Goal: Transaction & Acquisition: Purchase product/service

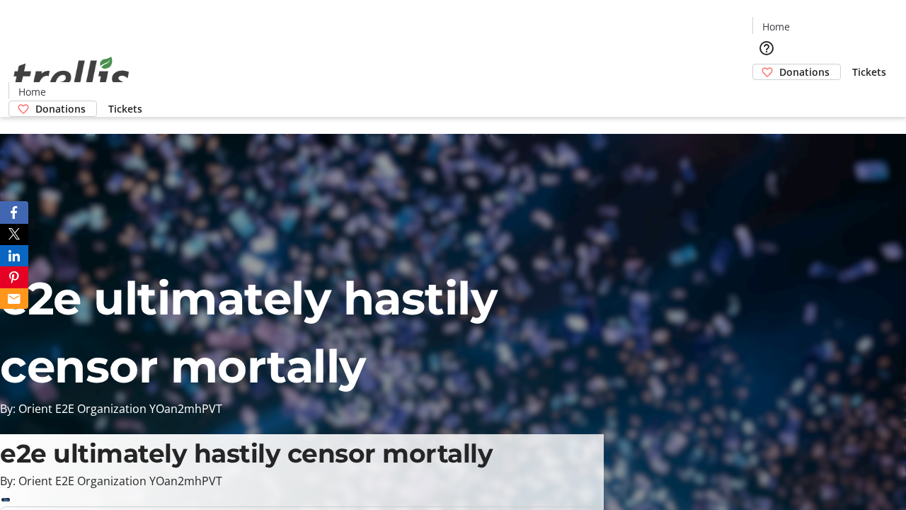
click at [779, 64] on span "Donations" at bounding box center [804, 71] width 50 height 15
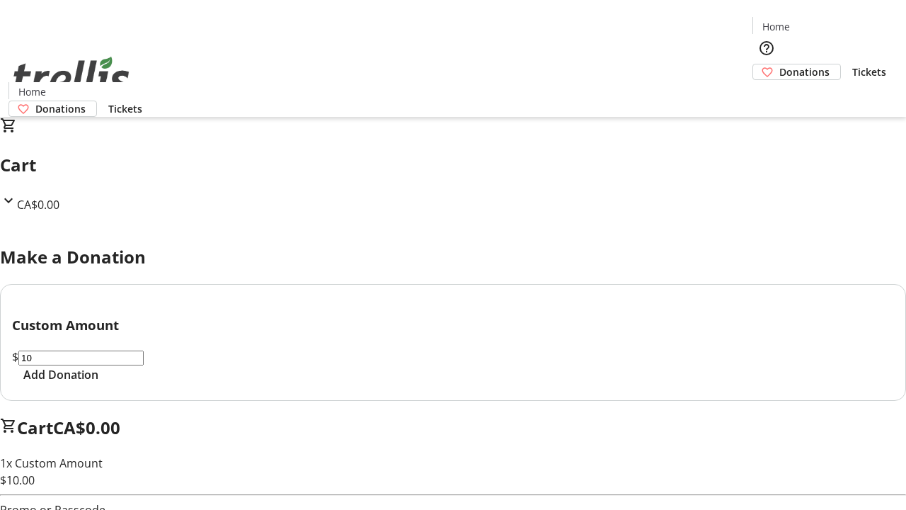
select select "CA"
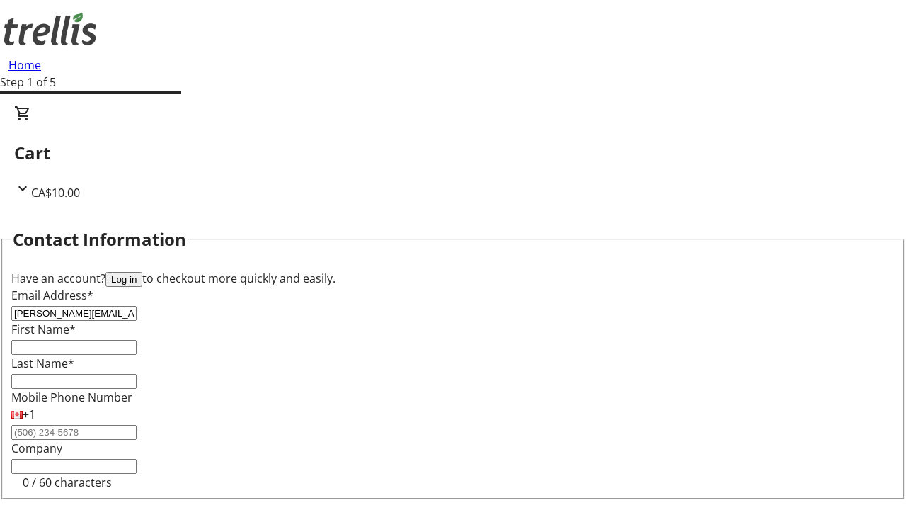
type input "[PERSON_NAME][EMAIL_ADDRESS][DOMAIN_NAME]"
type input "[PERSON_NAME]"
type input "[STREET_ADDRESS][PERSON_NAME]"
type input "Kelowna"
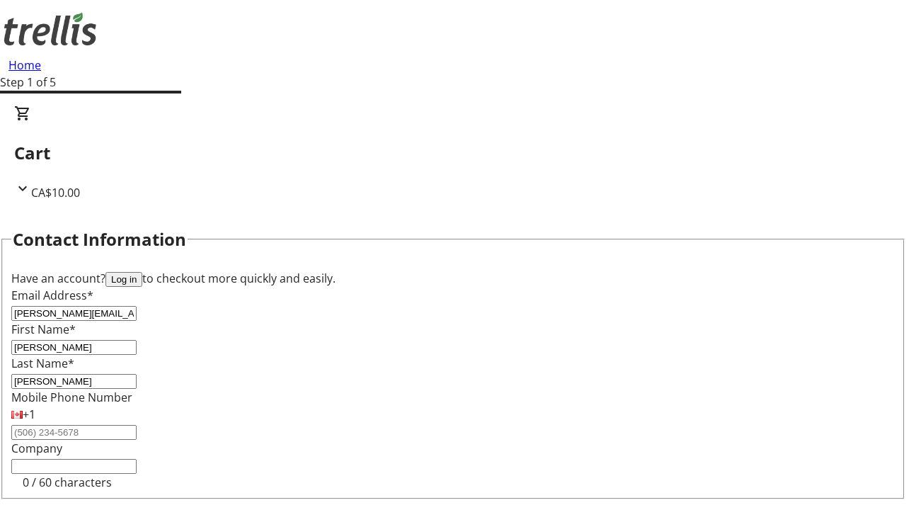
select select "BC"
type input "Kelowna"
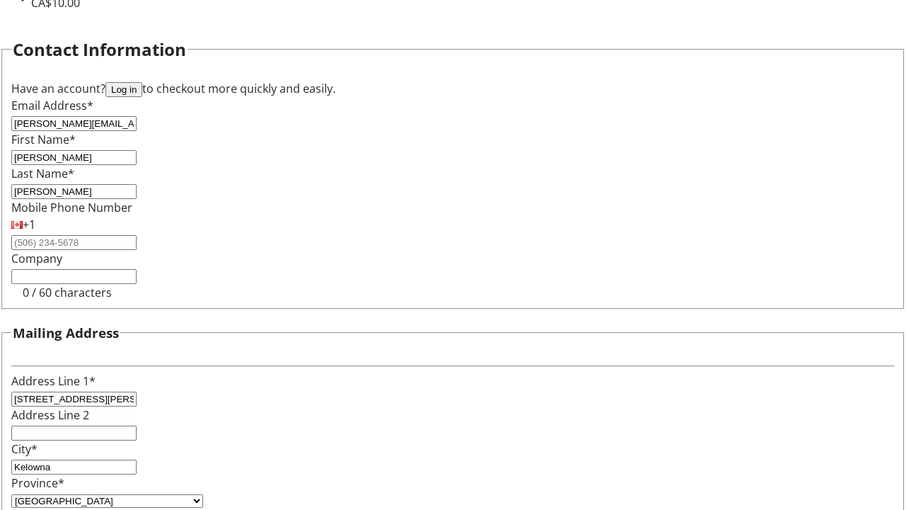
type input "V1Y 0C2"
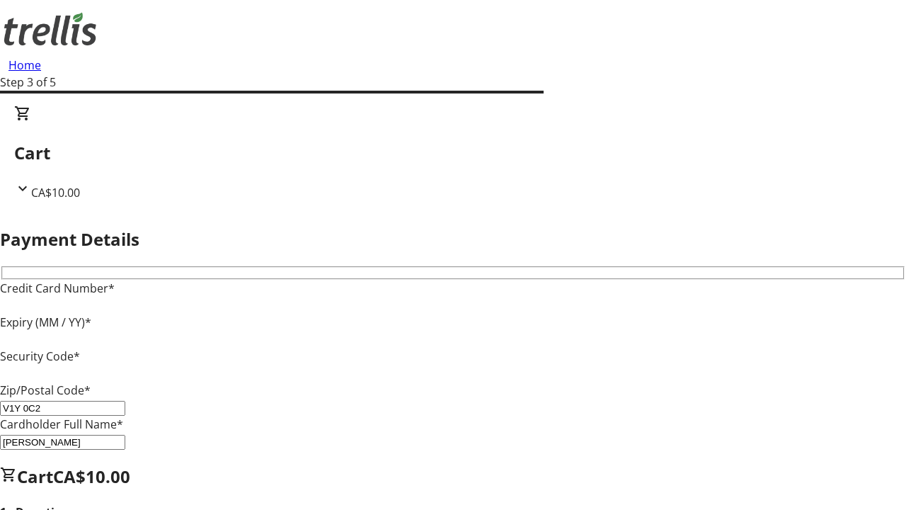
type input "V1Y 0C2"
